Goal: Task Accomplishment & Management: Use online tool/utility

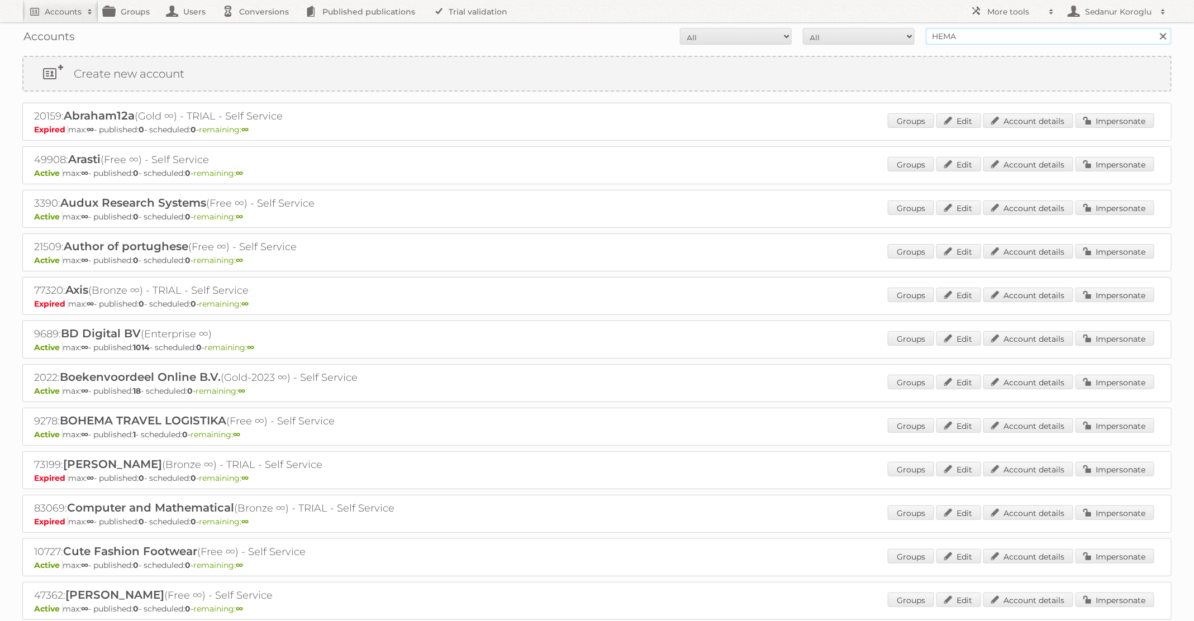
drag, startPoint x: 997, startPoint y: 38, endPoint x: 841, endPoint y: 8, distance: 158.7
click at [841, 22] on body "Accounts Search Advanced Search Create new account Groups Users Conversions Pub…" at bounding box center [597, 310] width 1194 height 621
type input "TFG Media"
click at [1154, 28] on input "Search" at bounding box center [1162, 36] width 17 height 17
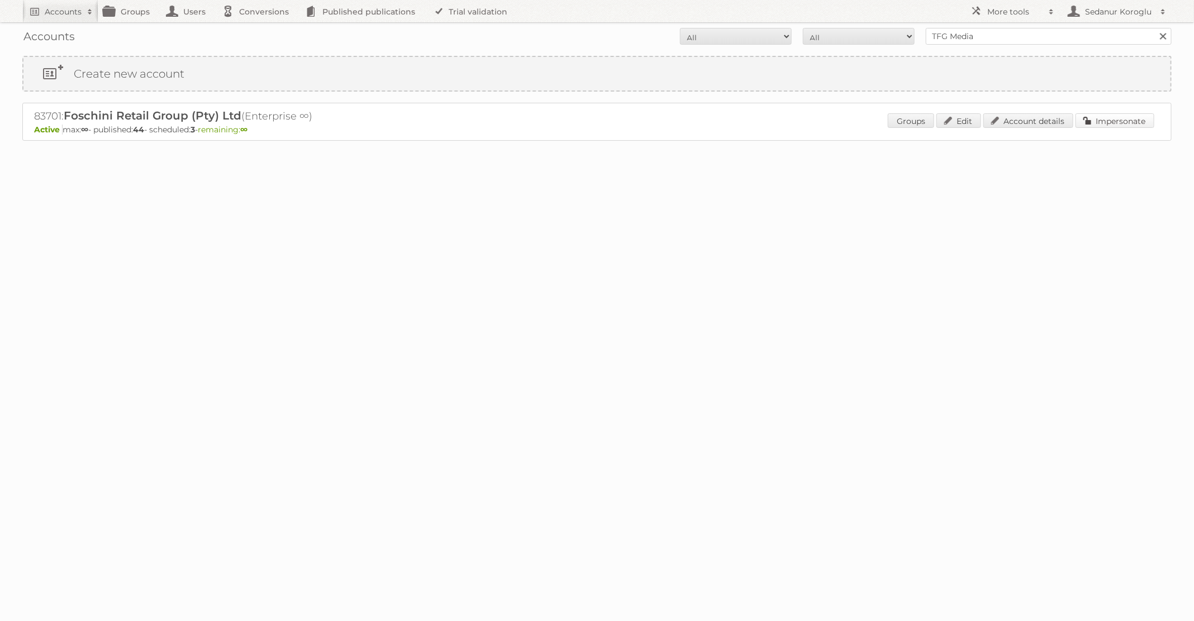
click at [1097, 121] on link "Impersonate" at bounding box center [1115, 120] width 79 height 15
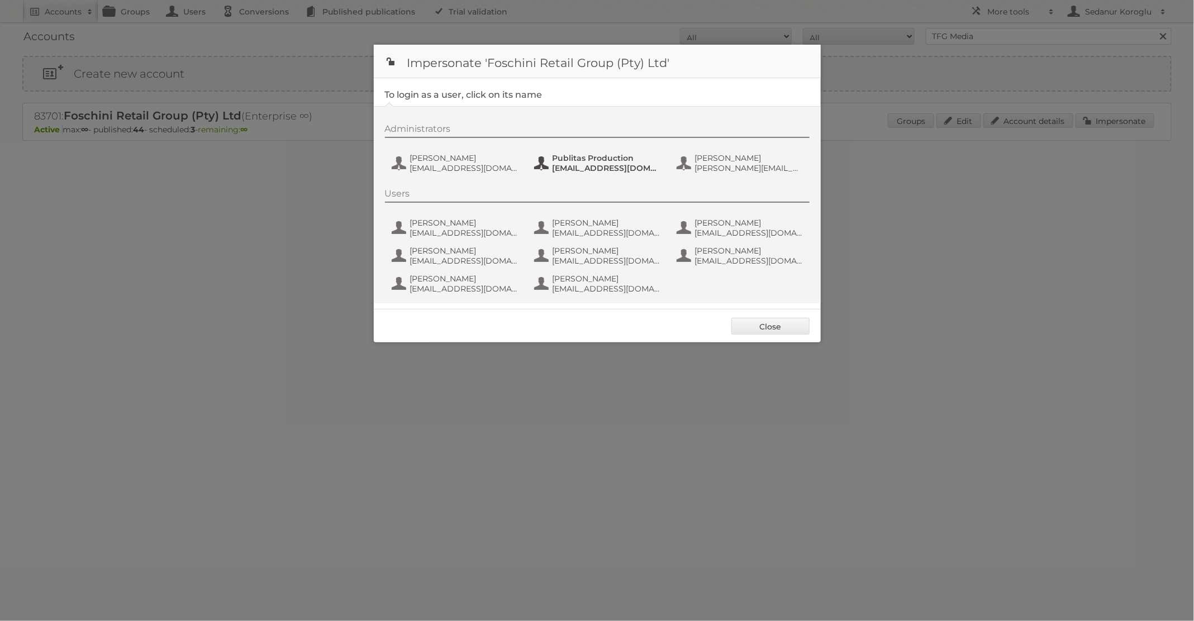
click at [624, 166] on span "[EMAIL_ADDRESS][DOMAIN_NAME]" at bounding box center [607, 168] width 108 height 10
